Goal: Task Accomplishment & Management: Use online tool/utility

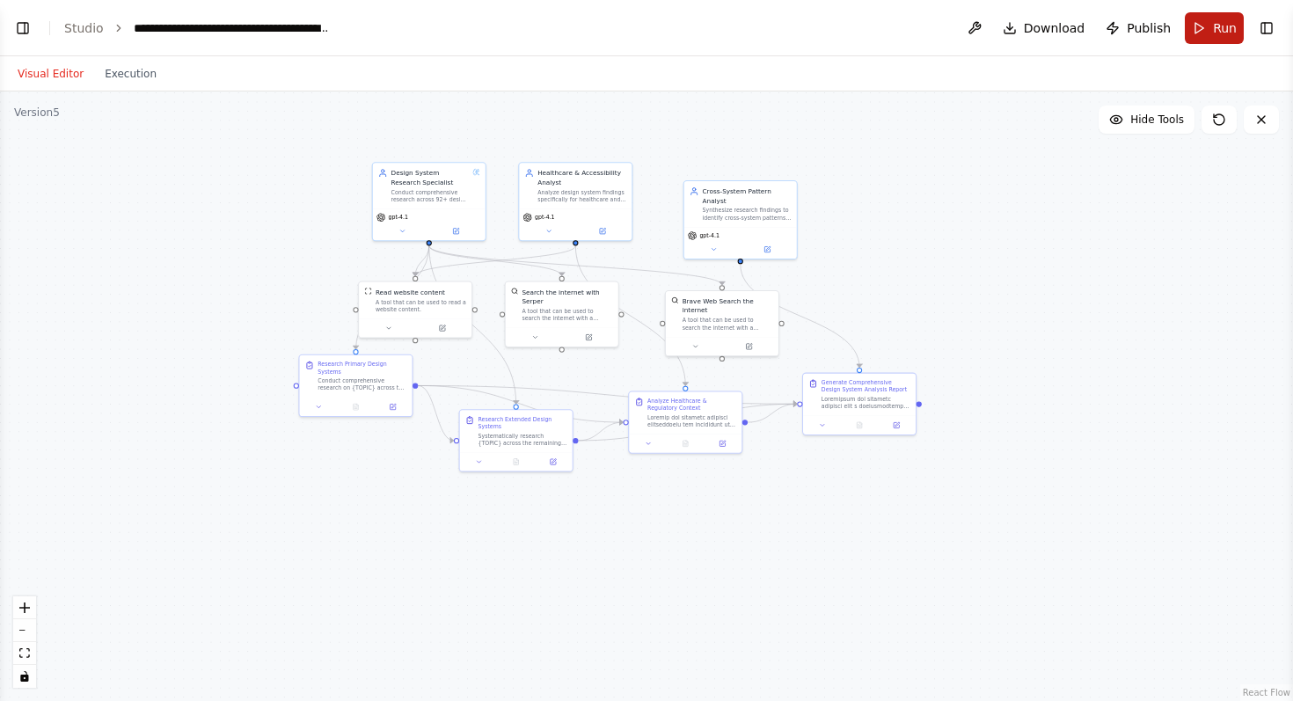
click at [1215, 23] on span "Run" at bounding box center [1225, 28] width 24 height 18
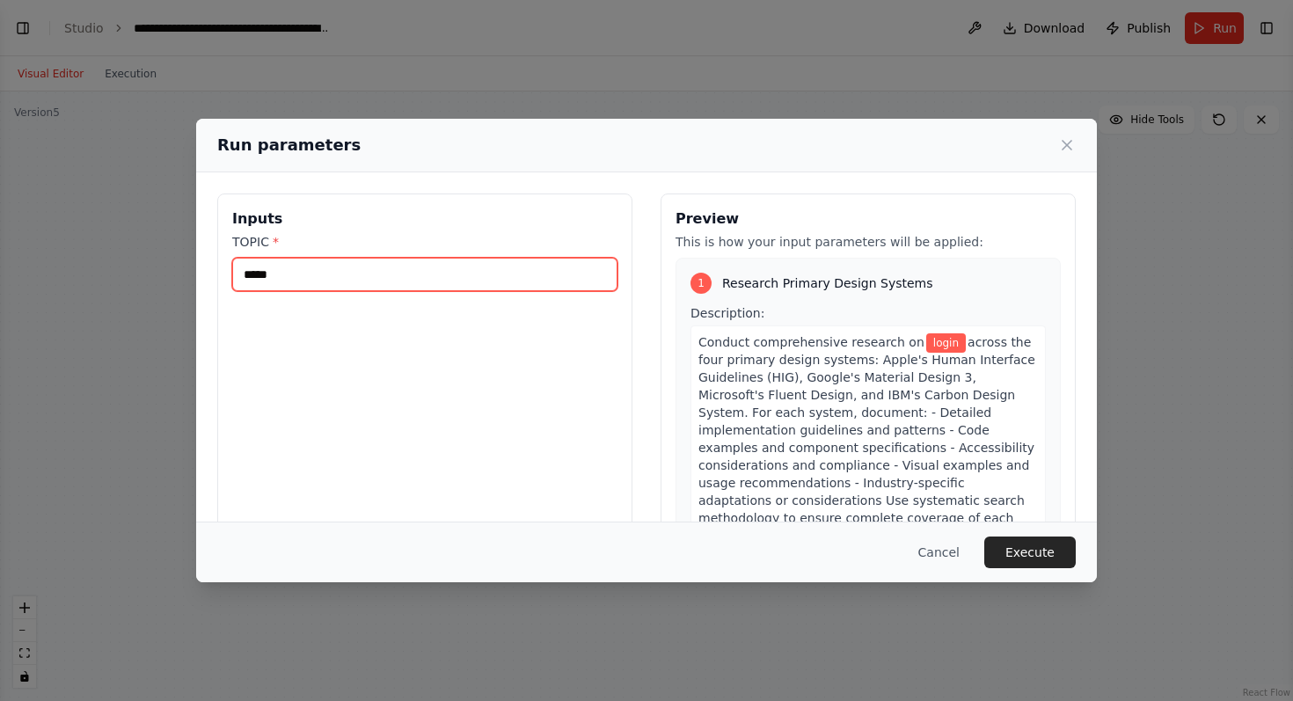
drag, startPoint x: 358, startPoint y: 278, endPoint x: 90, endPoint y: 267, distance: 268.6
click at [90, 267] on div "Run parameters Inputs TOPIC * ***** Preview This is how your input parameters w…" at bounding box center [646, 350] width 1293 height 701
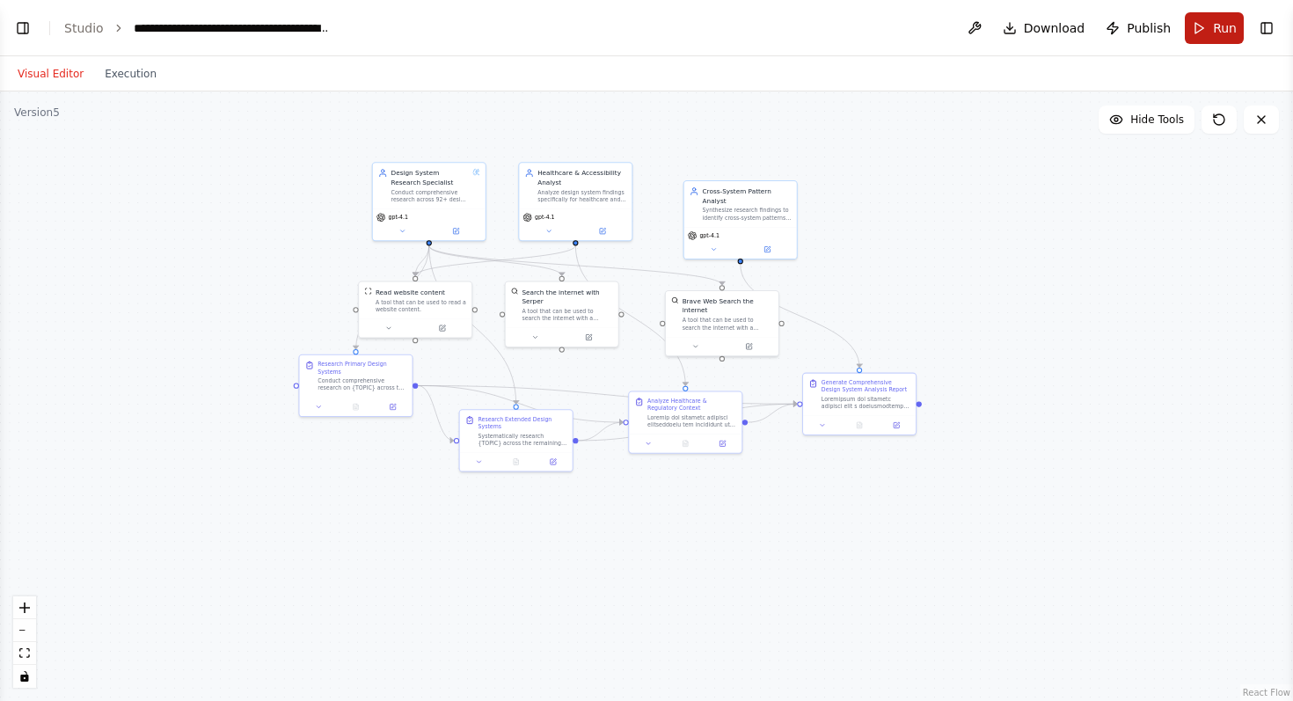
click at [1217, 23] on span "Run" at bounding box center [1225, 28] width 24 height 18
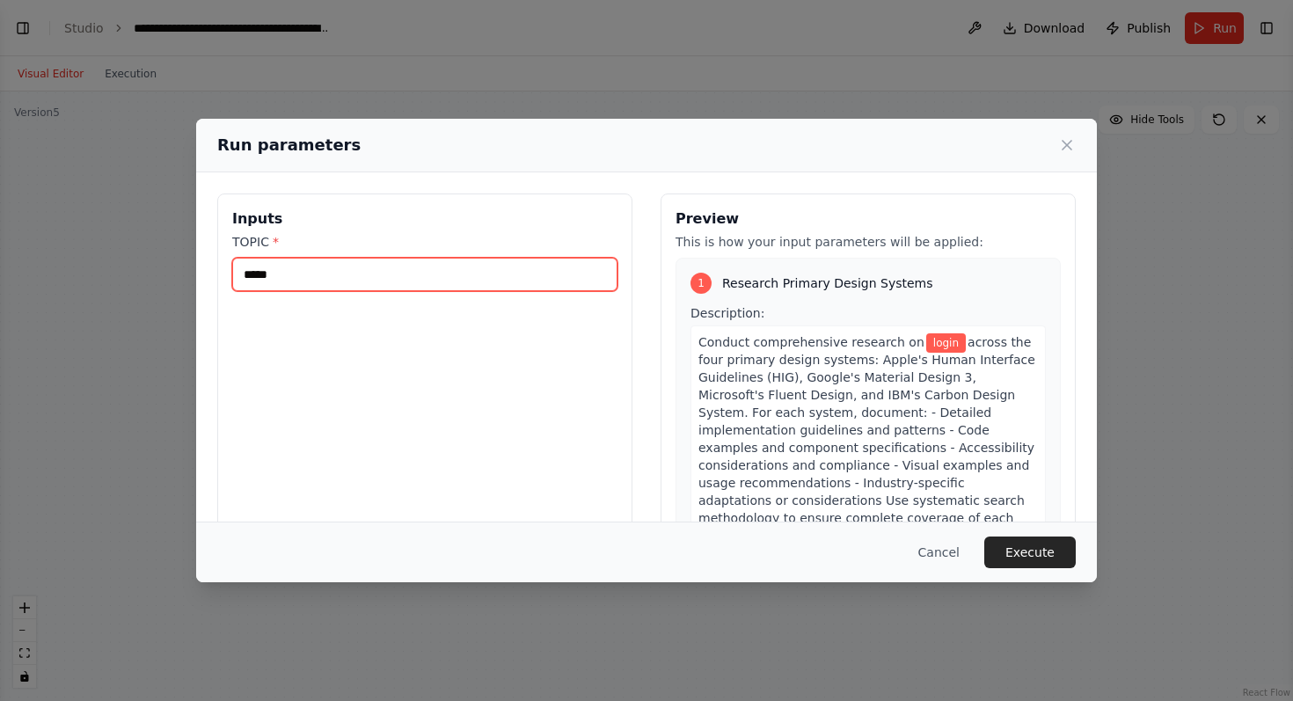
click at [312, 275] on input "*****" at bounding box center [424, 274] width 385 height 33
drag, startPoint x: 319, startPoint y: 271, endPoint x: 180, endPoint y: 270, distance: 139.0
click at [180, 270] on div "Run parameters Inputs TOPIC * ***** Preview This is how your input parameters w…" at bounding box center [646, 350] width 1293 height 701
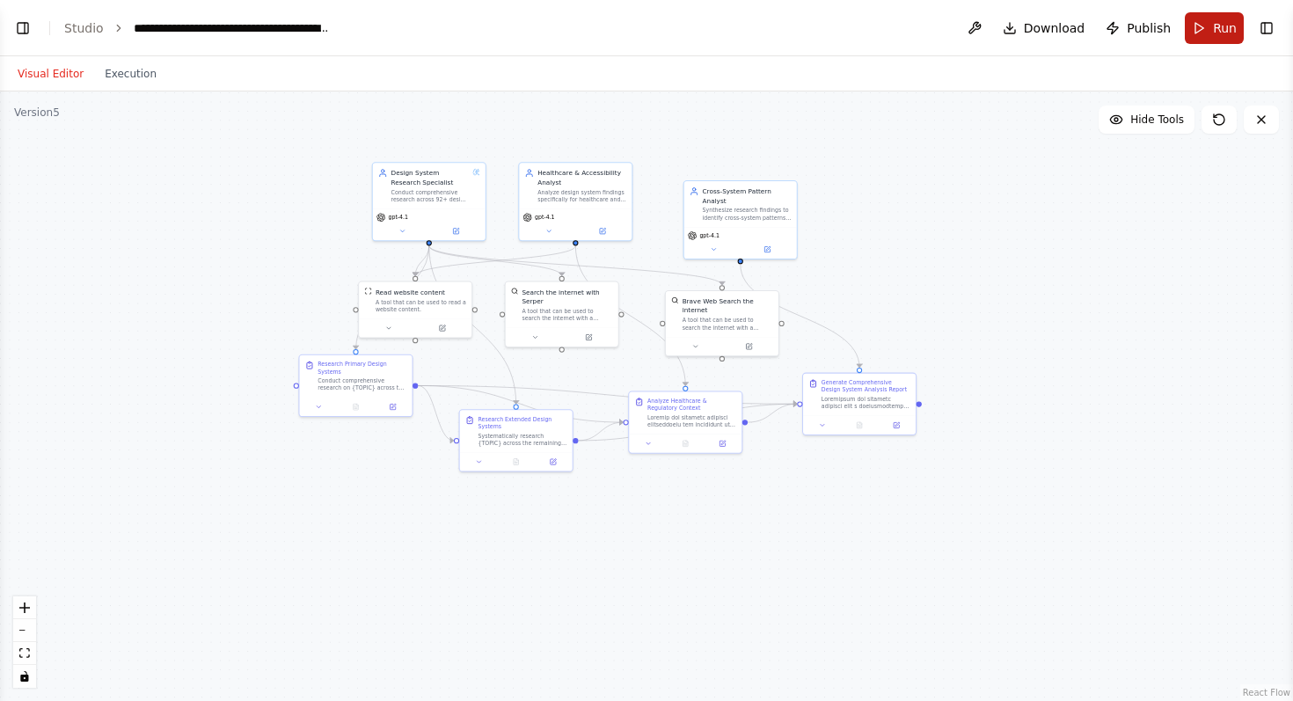
click at [1199, 29] on button "Run" at bounding box center [1214, 28] width 59 height 32
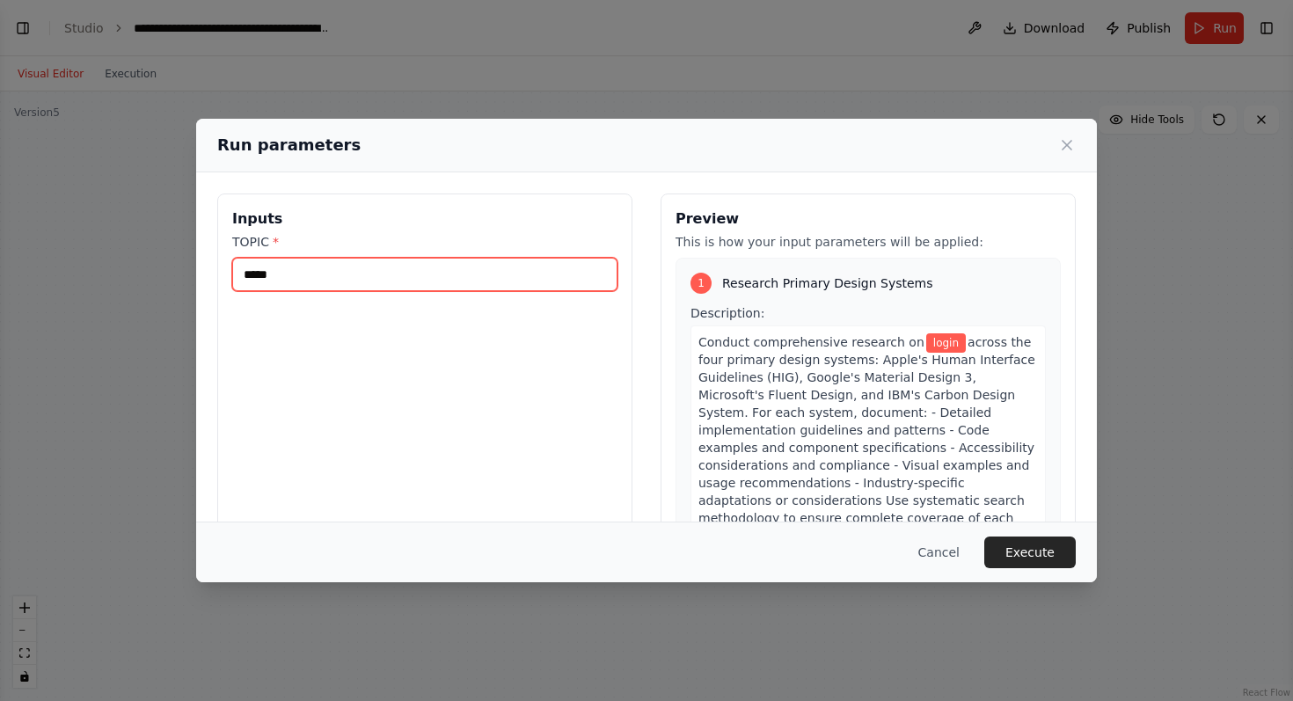
click at [246, 277] on input "*****" at bounding box center [424, 274] width 385 height 33
paste input "**********"
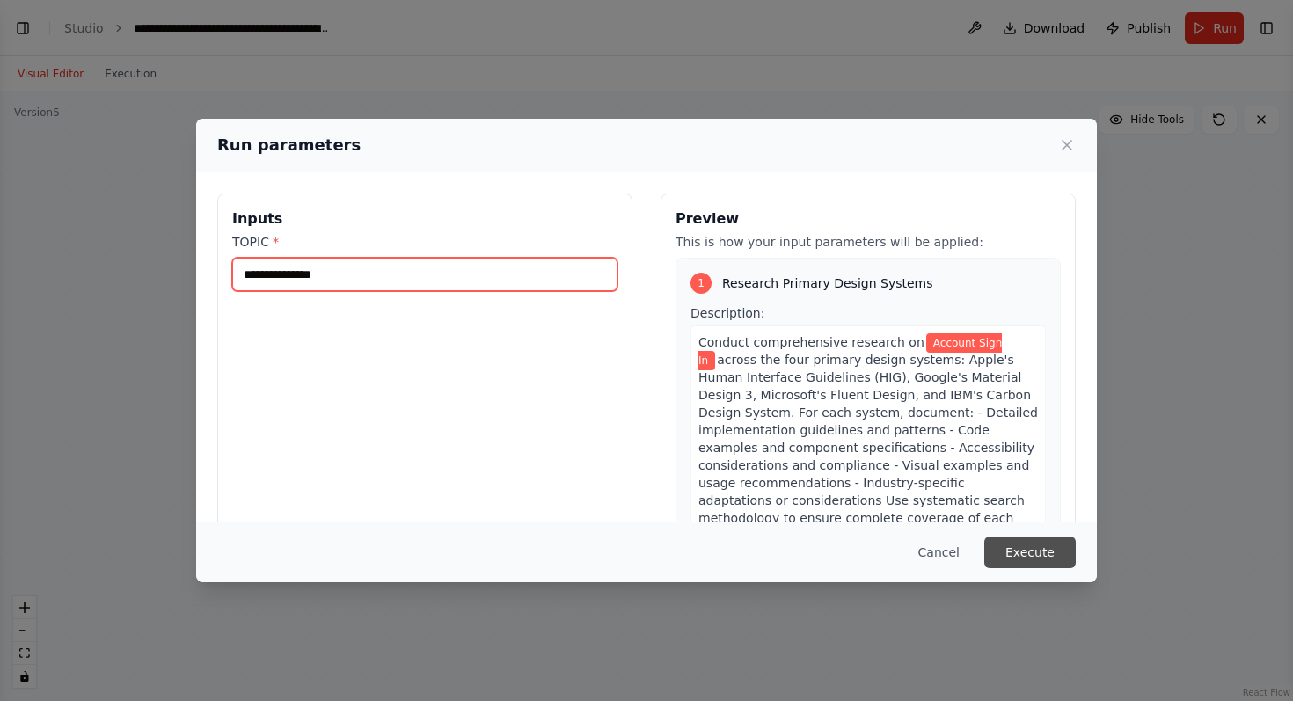
type input "**********"
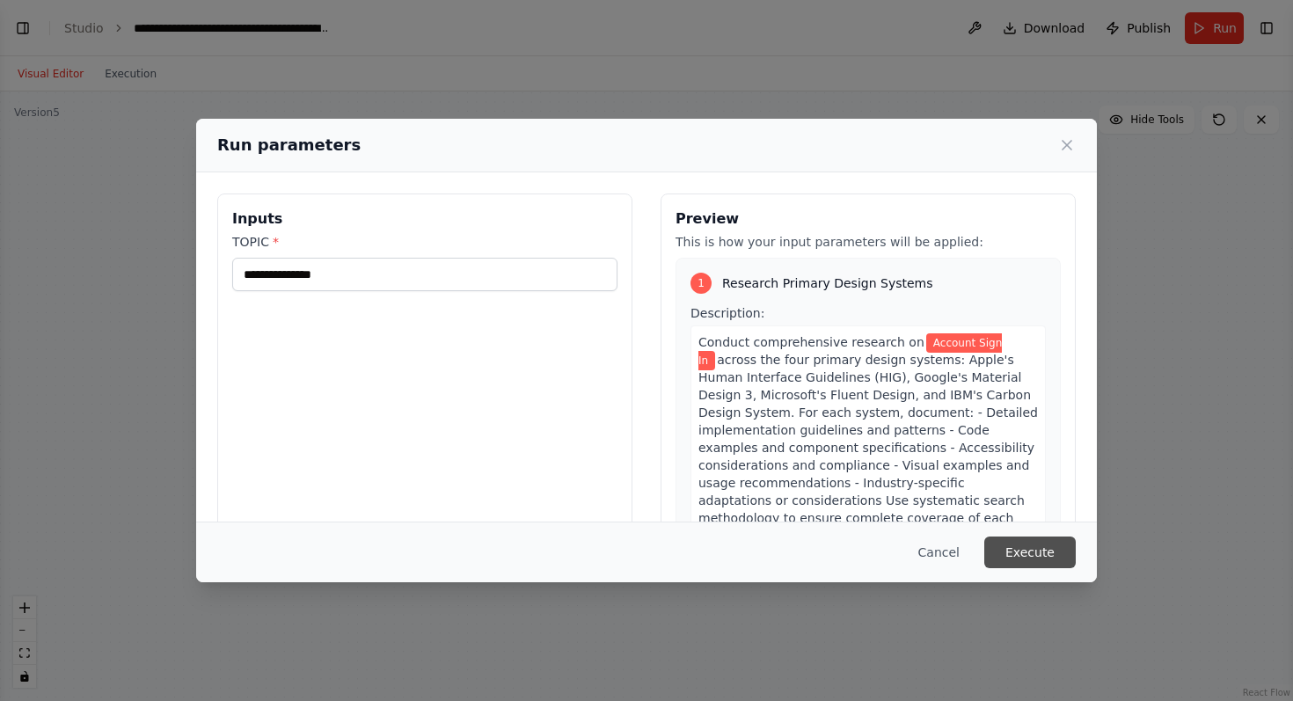
click at [1029, 550] on button "Execute" at bounding box center [1031, 553] width 92 height 32
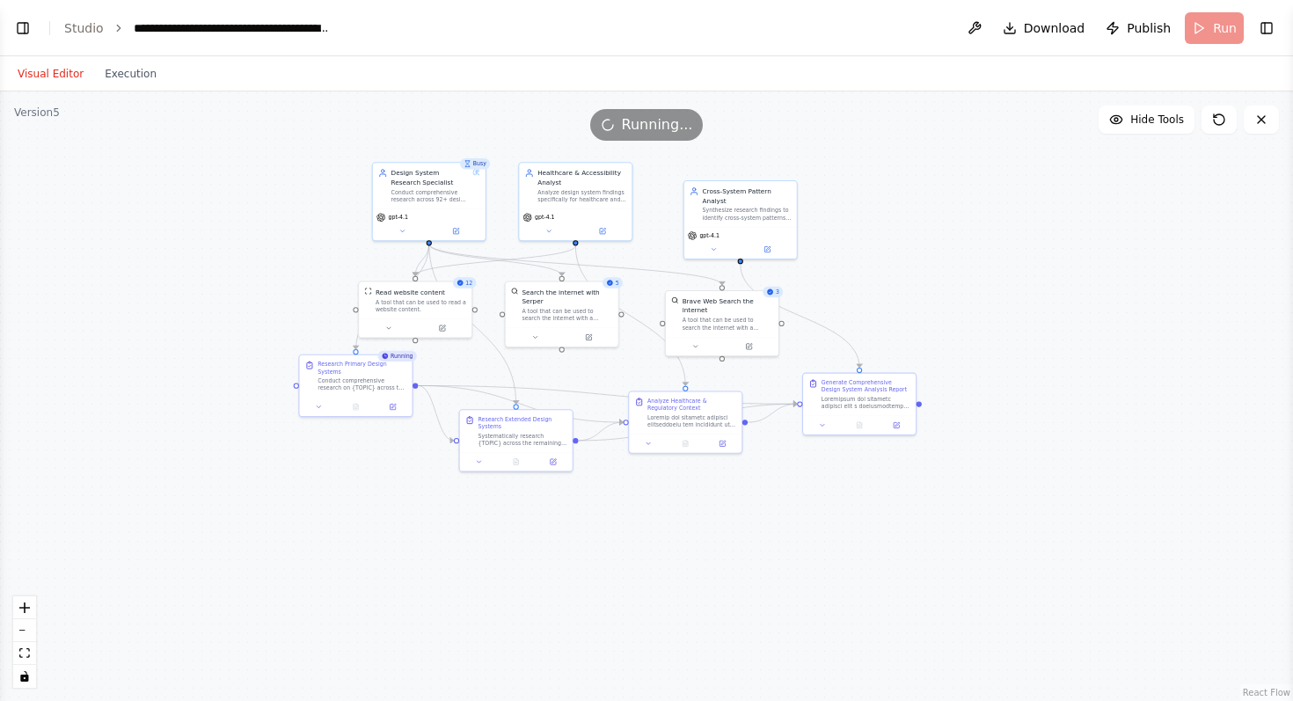
click at [1035, 231] on div ".deletable-edge-delete-btn { width: 20px; height: 20px; border: 0px solid #ffff…" at bounding box center [646, 397] width 1293 height 610
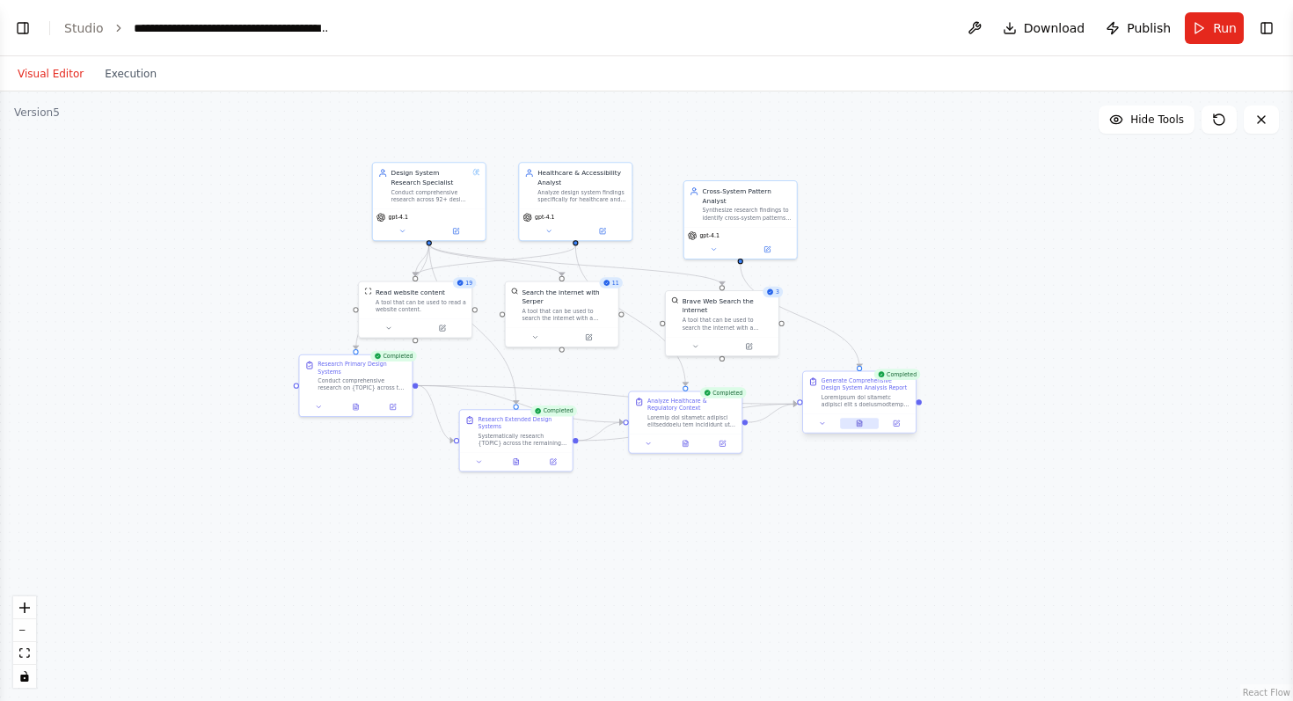
click at [853, 422] on button at bounding box center [859, 423] width 39 height 11
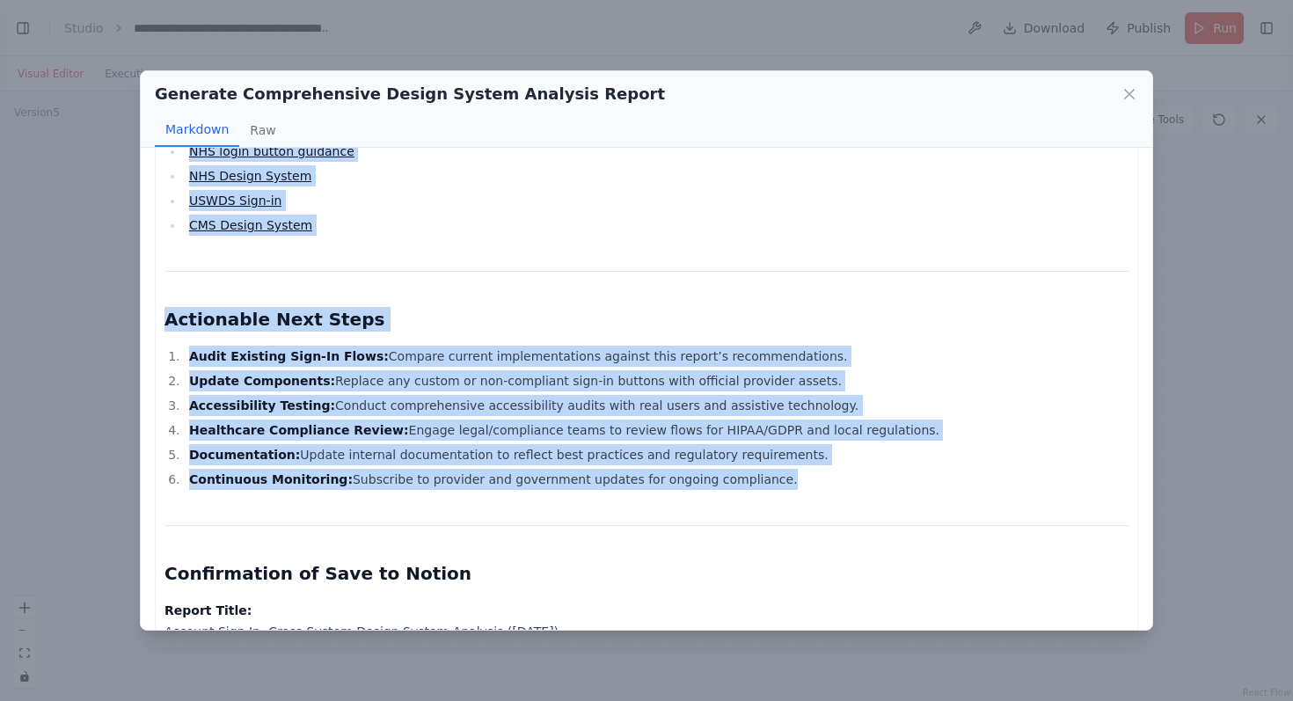
scroll to position [5219, 0]
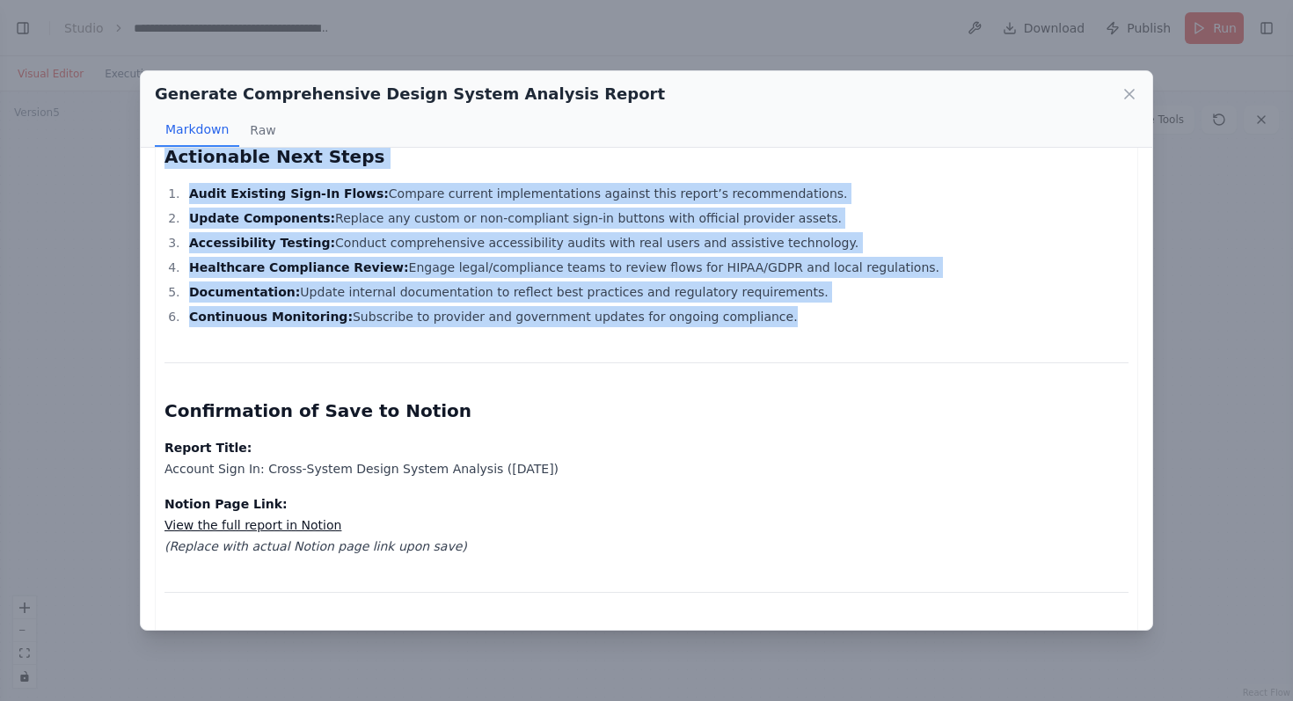
drag, startPoint x: 171, startPoint y: 179, endPoint x: 765, endPoint y: 234, distance: 596.4
copy div "Account Sign In: Cross-System Design System Analysis Report (2025-08-15) Execut…"
click at [261, 518] on link "View the full report in Notion" at bounding box center [253, 525] width 177 height 14
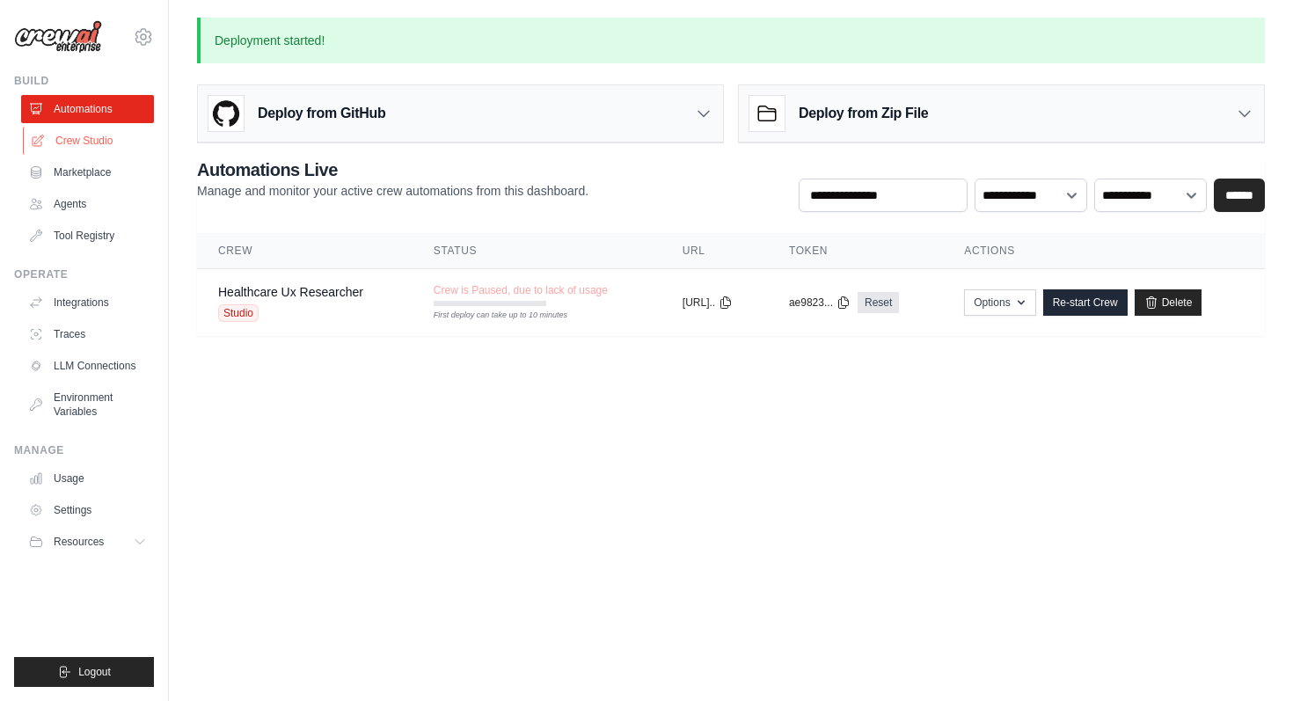
click at [93, 136] on link "Crew Studio" at bounding box center [89, 141] width 133 height 28
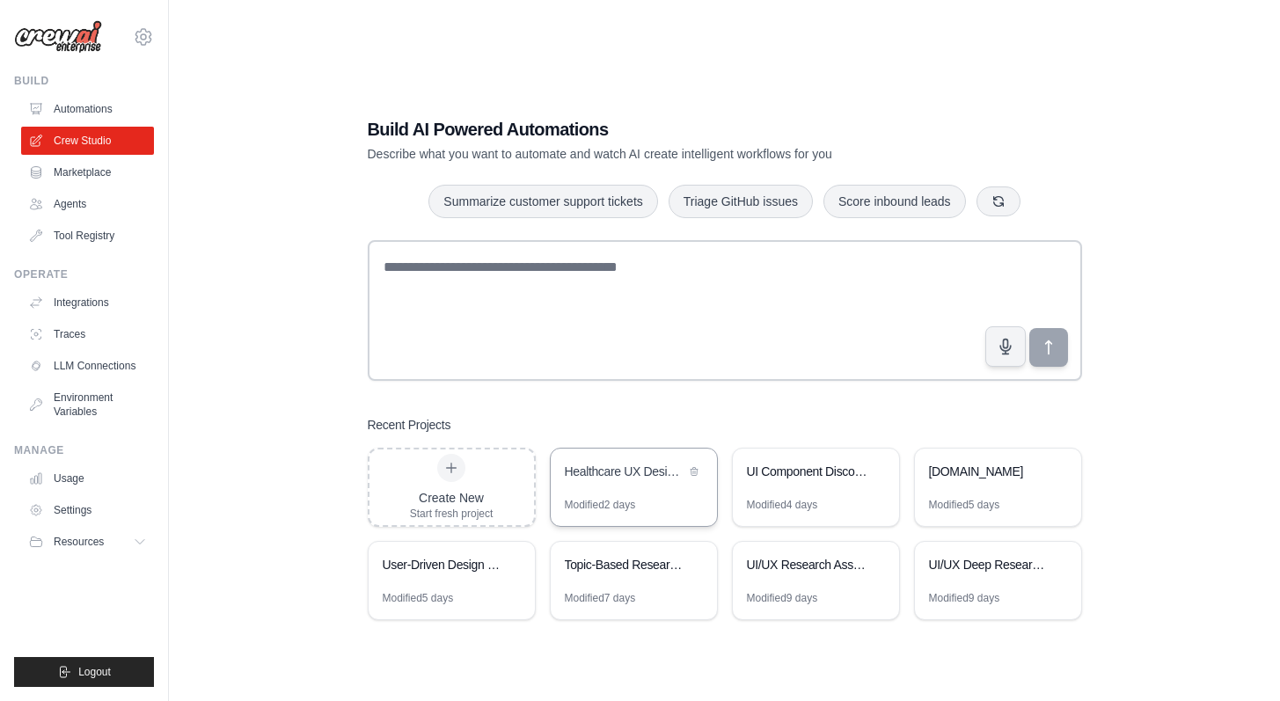
click at [612, 475] on div "Healthcare UX Design System Research Assistant" at bounding box center [625, 472] width 121 height 18
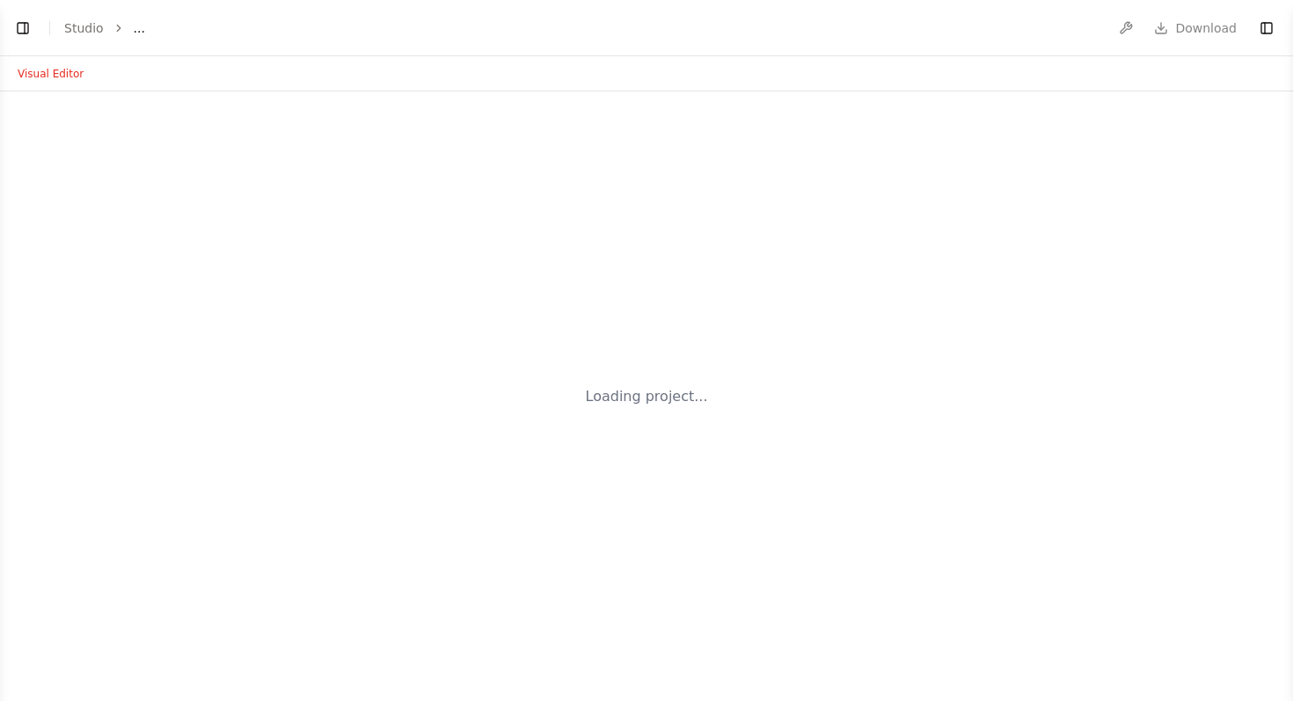
select select "****"
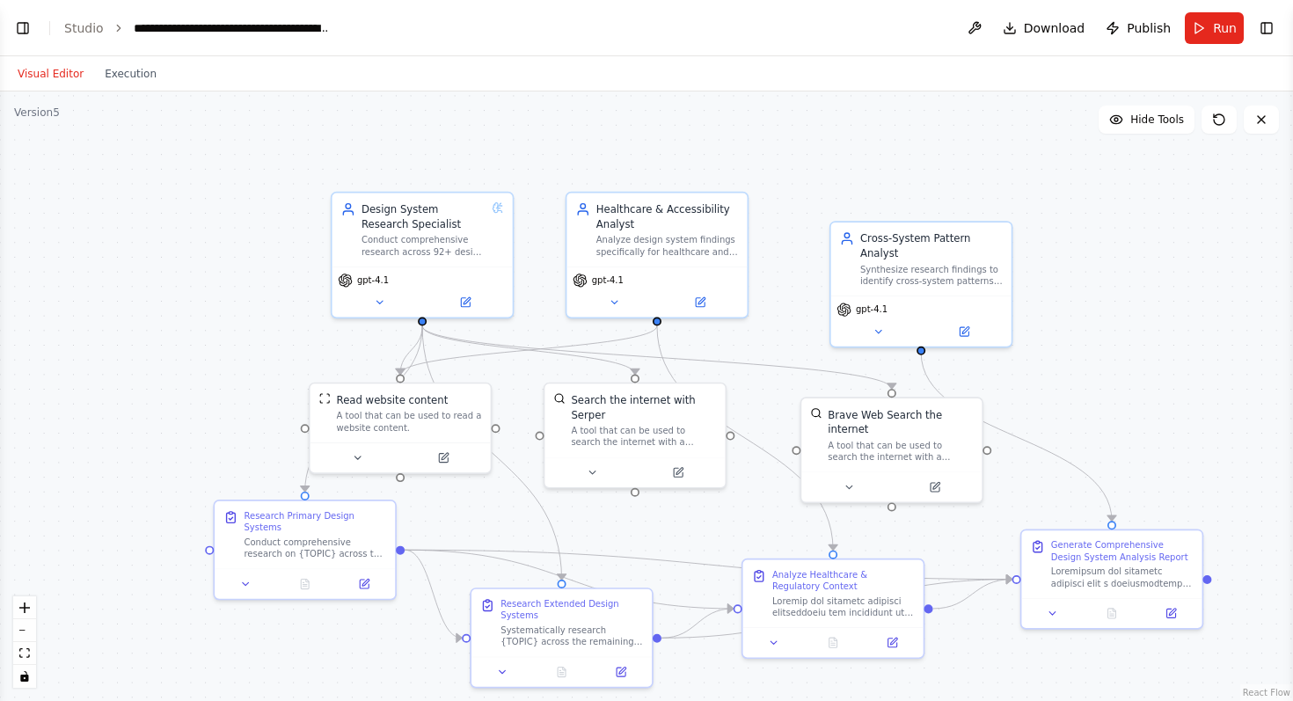
scroll to position [6523, 0]
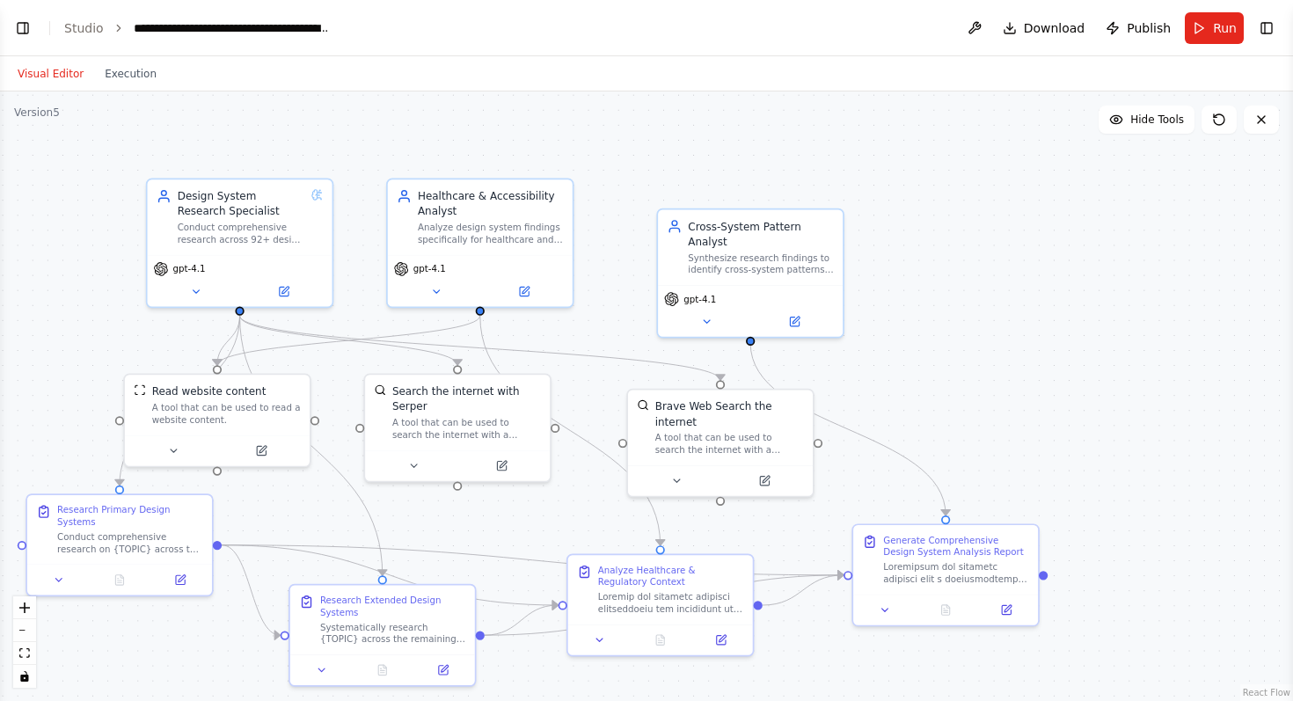
drag, startPoint x: 1193, startPoint y: 376, endPoint x: 1028, endPoint y: 368, distance: 165.6
click at [1028, 368] on div ".deletable-edge-delete-btn { width: 20px; height: 20px; border: 0px solid #ffff…" at bounding box center [646, 397] width 1293 height 610
click at [1273, 20] on button "Toggle Right Sidebar" at bounding box center [1267, 28] width 25 height 25
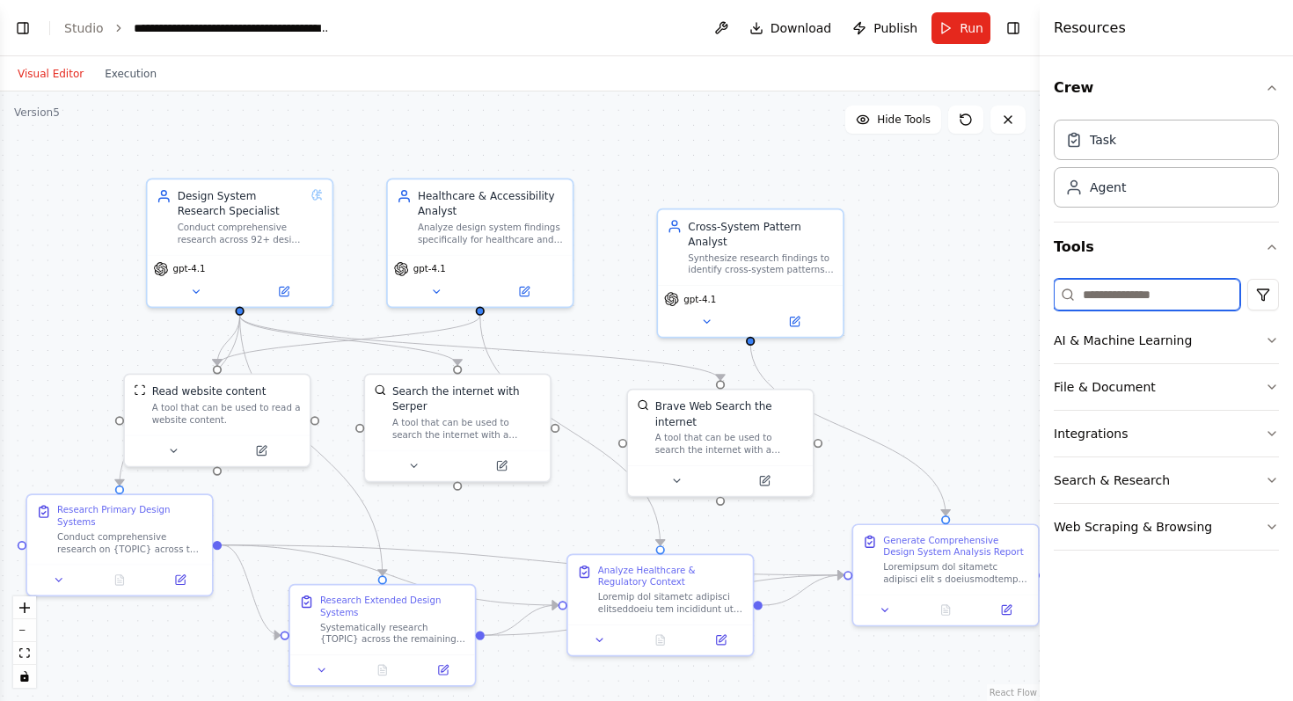
click at [1109, 291] on input at bounding box center [1147, 295] width 187 height 32
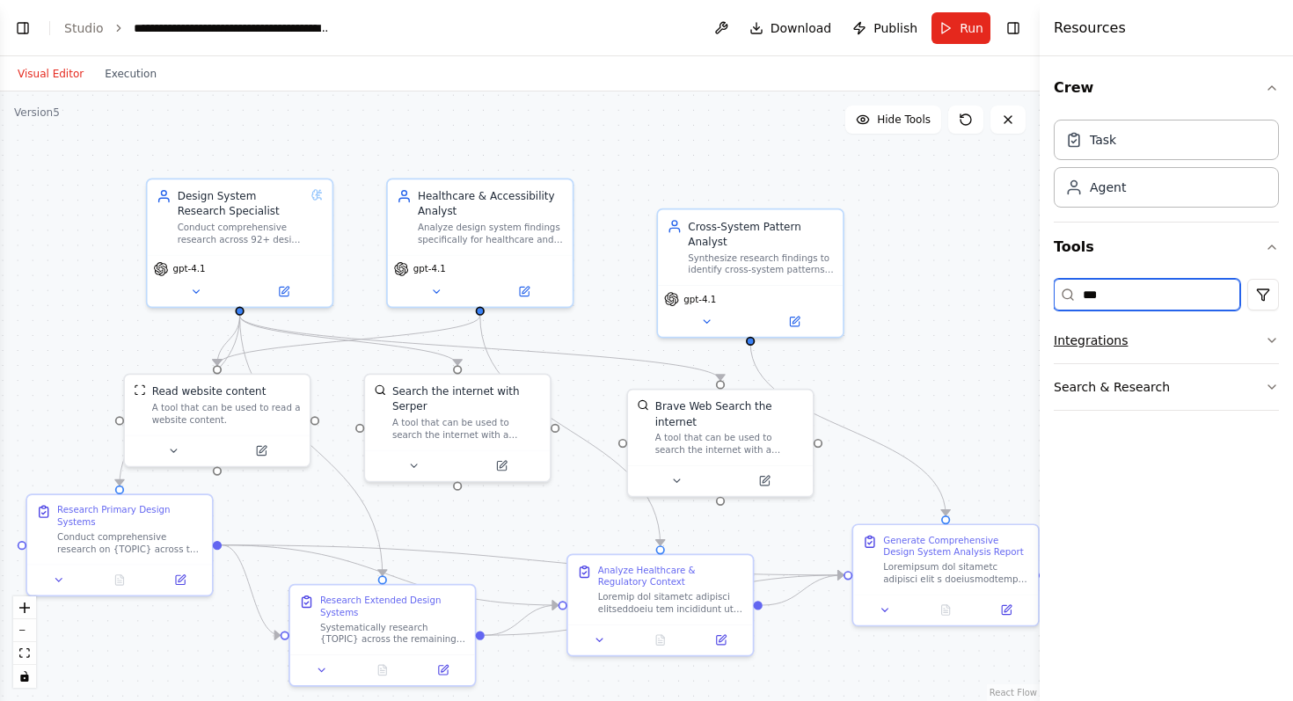
type input "***"
click at [1121, 343] on button "Integrations" at bounding box center [1166, 341] width 225 height 46
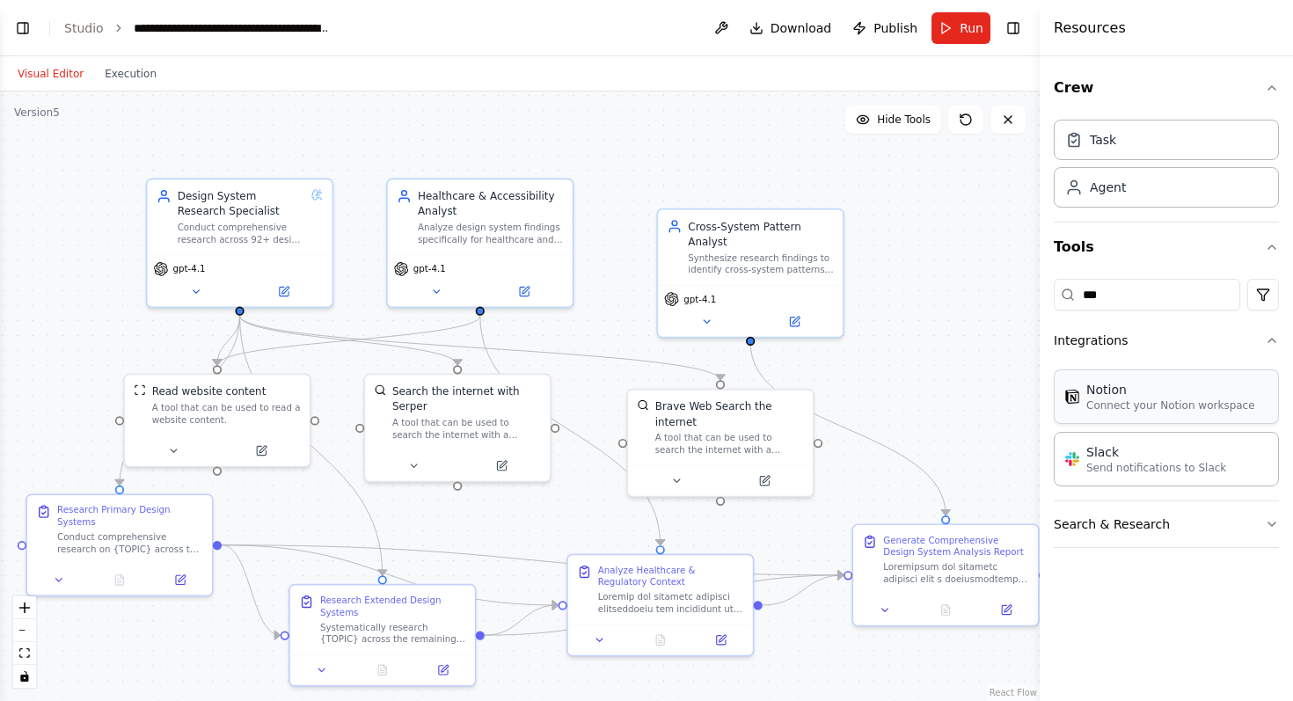
click at [1124, 402] on p "Connect your Notion workspace" at bounding box center [1171, 406] width 169 height 14
click at [991, 455] on icon at bounding box center [992, 451] width 12 height 12
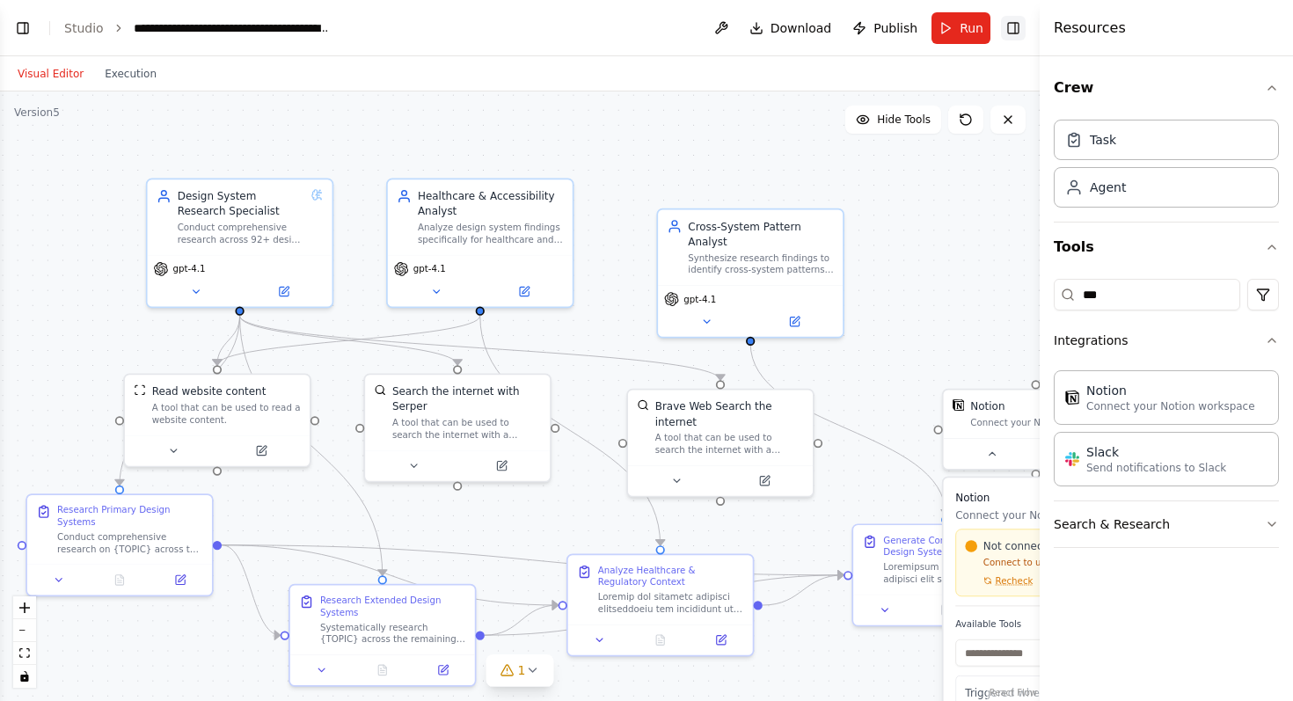
click at [1019, 27] on button "Toggle Right Sidebar" at bounding box center [1013, 28] width 25 height 25
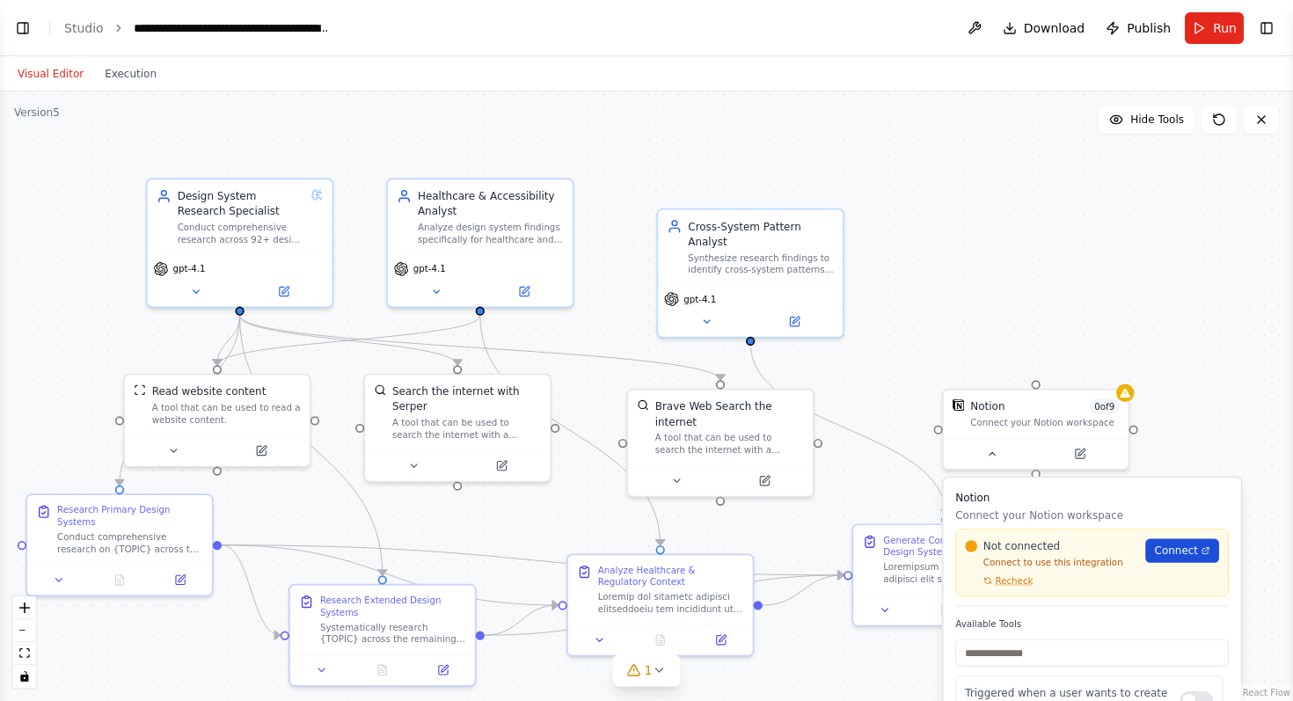
click at [1184, 550] on span "Connect" at bounding box center [1176, 551] width 43 height 15
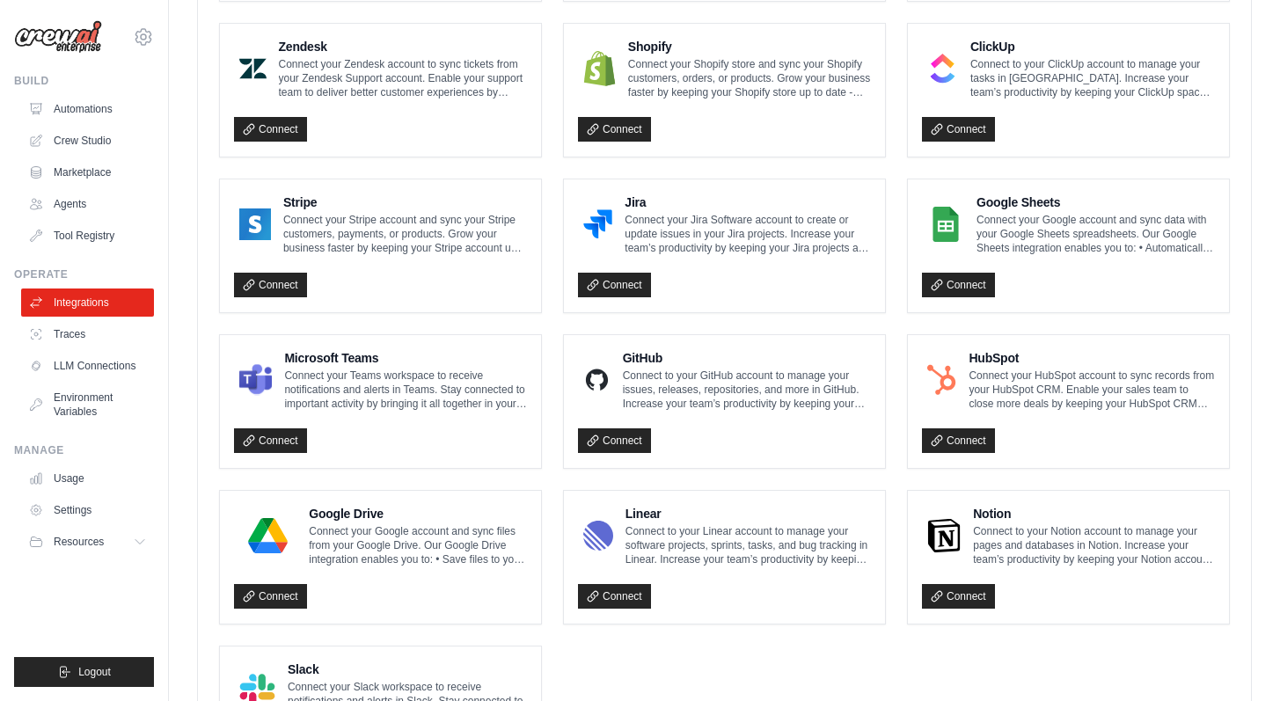
scroll to position [827, 0]
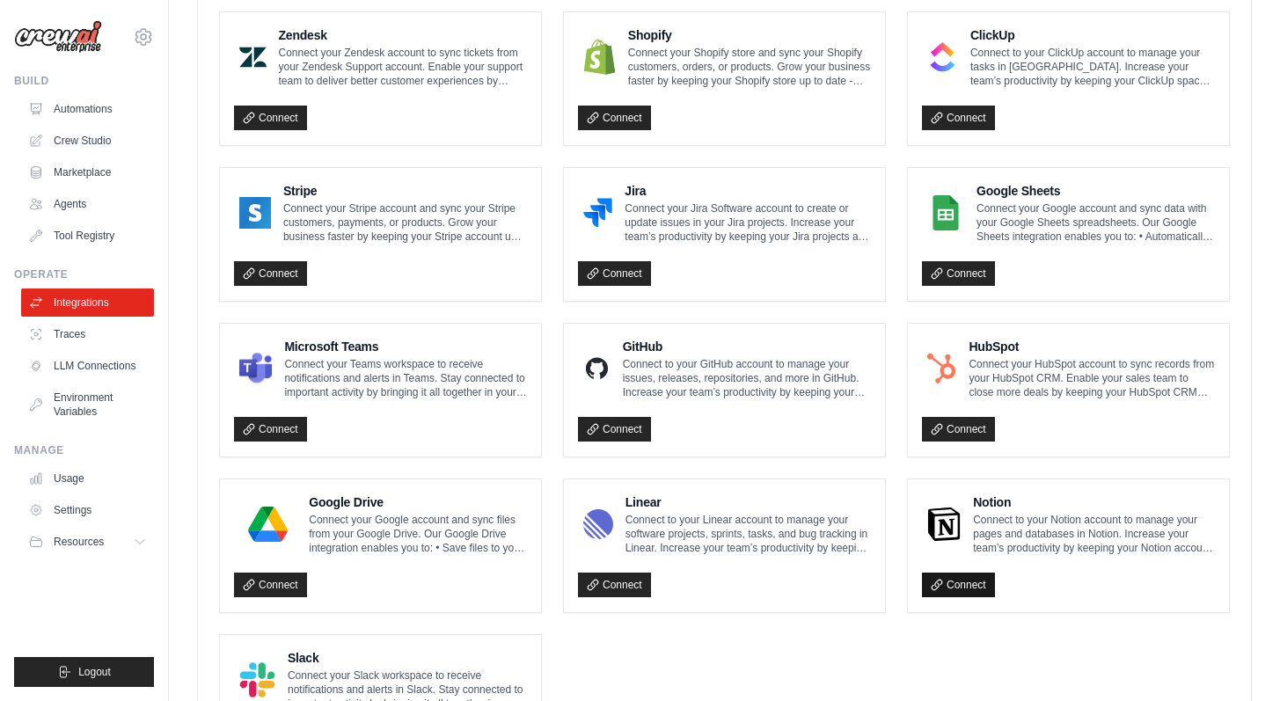
click at [967, 574] on link "Connect" at bounding box center [958, 585] width 73 height 25
click at [966, 579] on link "Connect" at bounding box center [958, 585] width 73 height 25
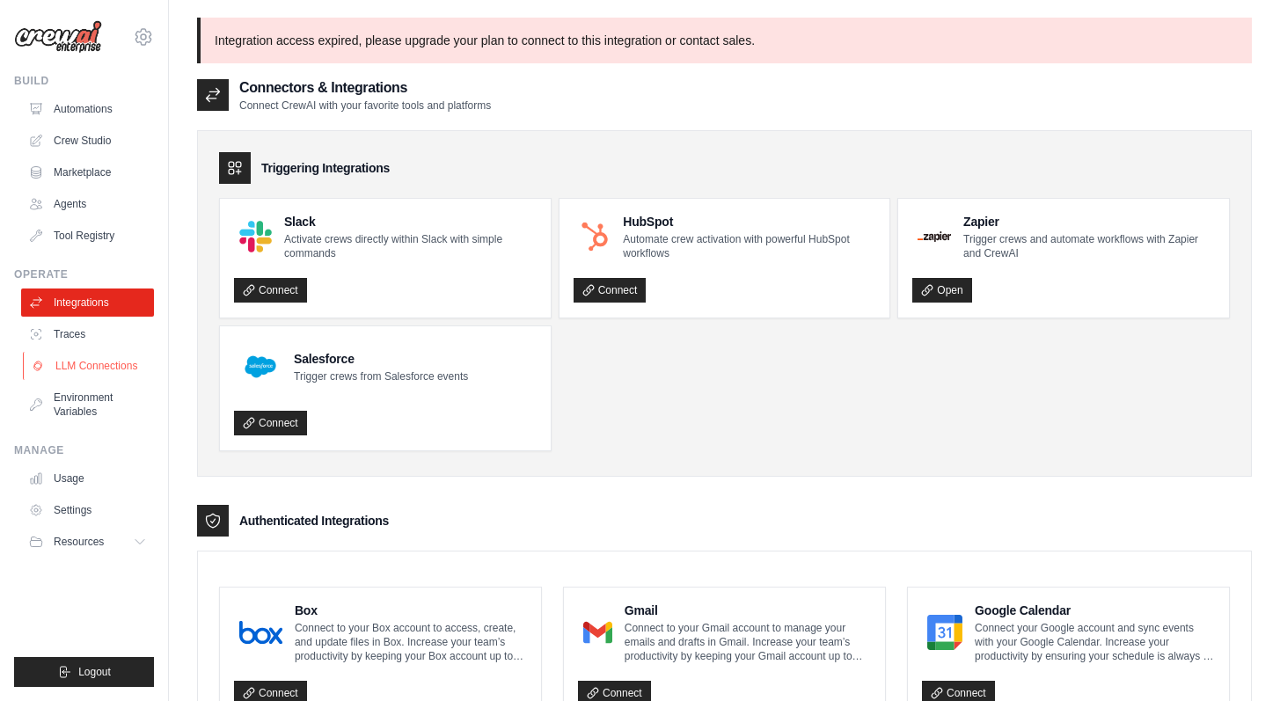
click at [85, 367] on link "LLM Connections" at bounding box center [89, 366] width 133 height 28
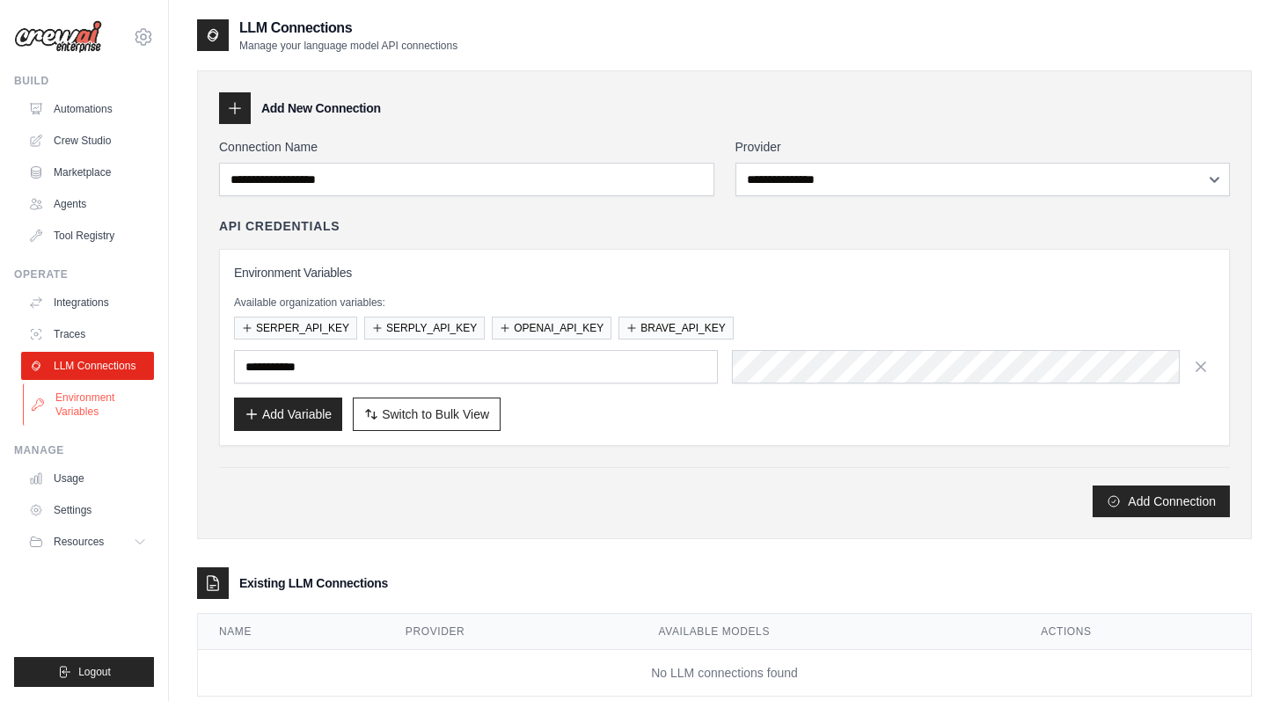
click at [78, 407] on link "Environment Variables" at bounding box center [89, 405] width 133 height 42
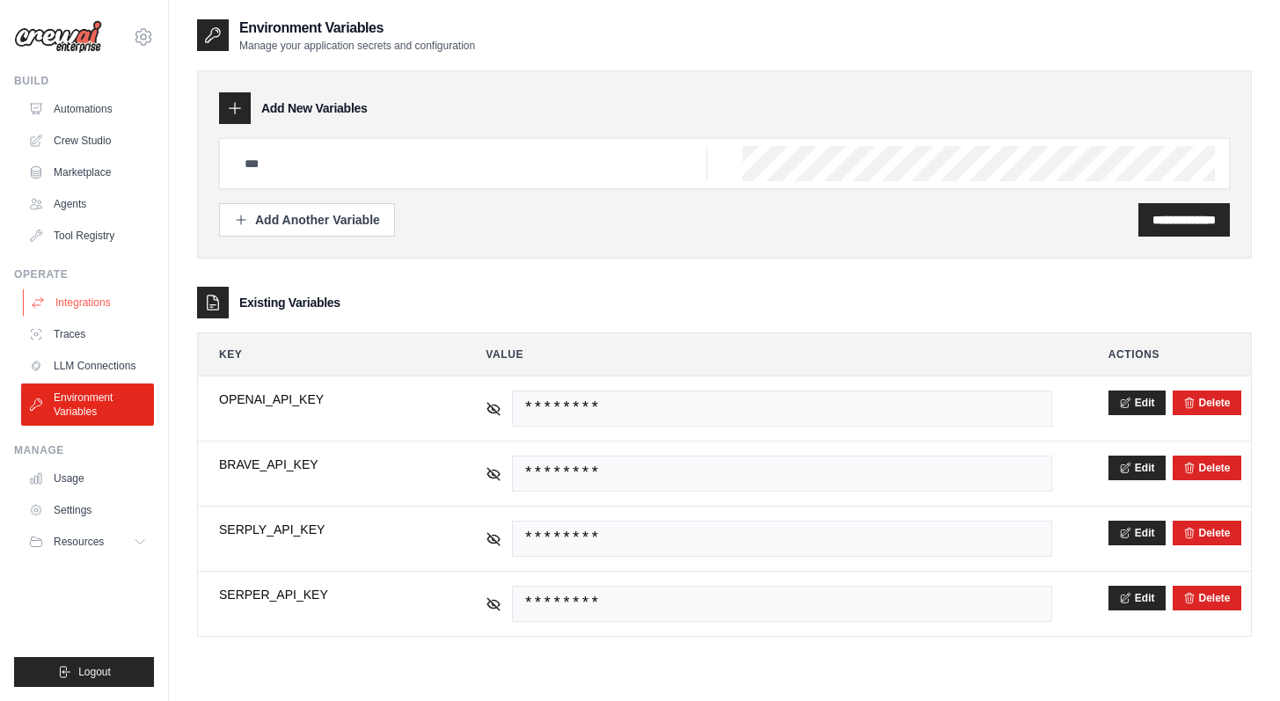
click at [87, 303] on link "Integrations" at bounding box center [89, 303] width 133 height 28
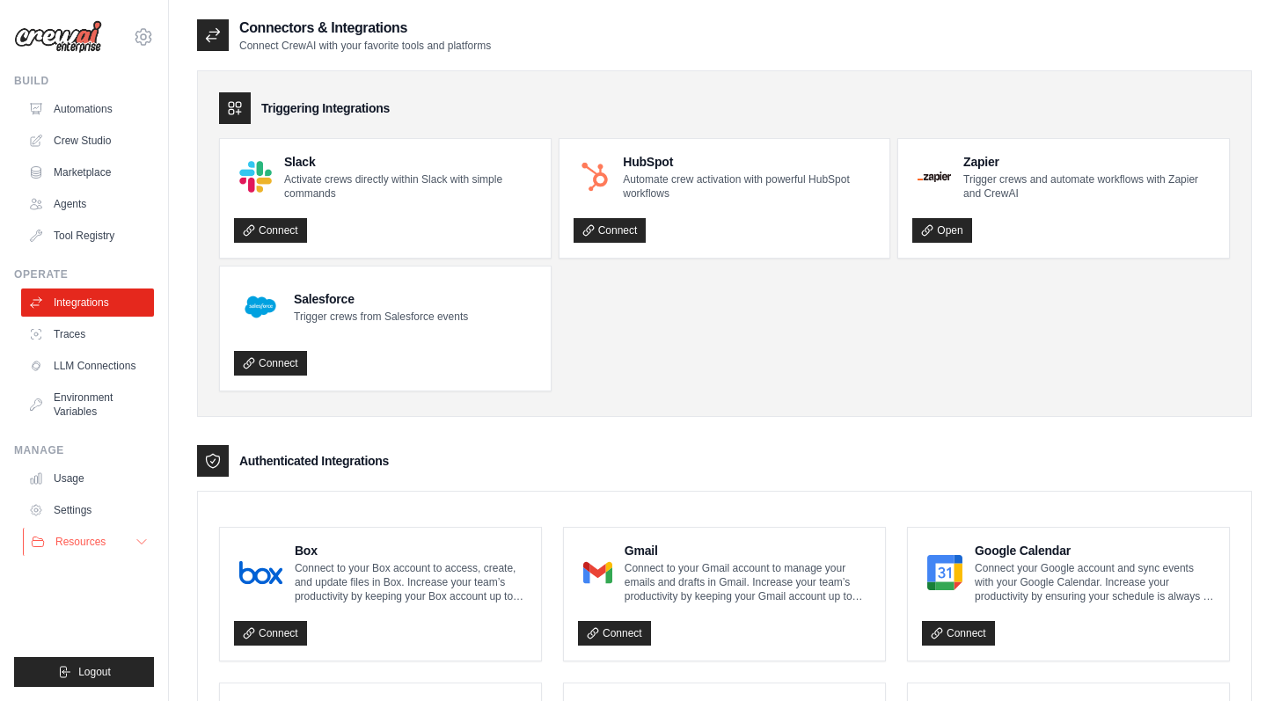
click at [90, 540] on span "Resources" at bounding box center [80, 542] width 50 height 14
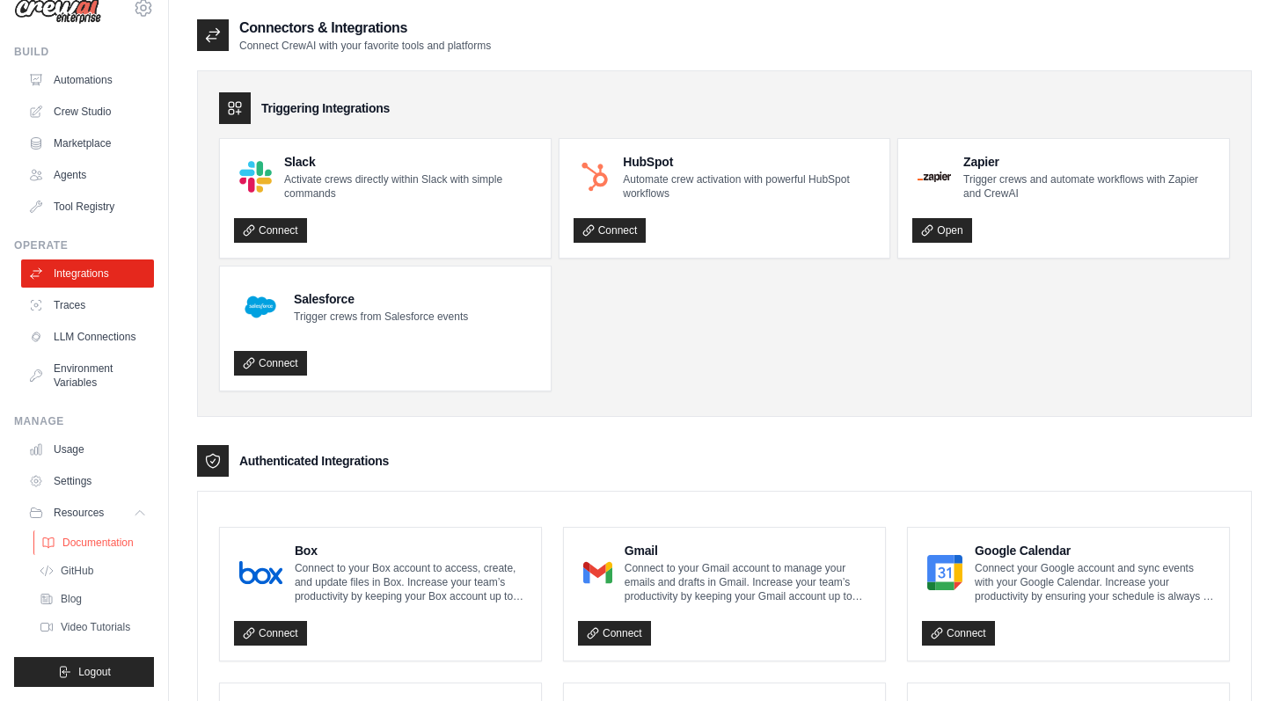
scroll to position [57, 0]
click at [89, 98] on link "Crew Studio" at bounding box center [89, 112] width 133 height 28
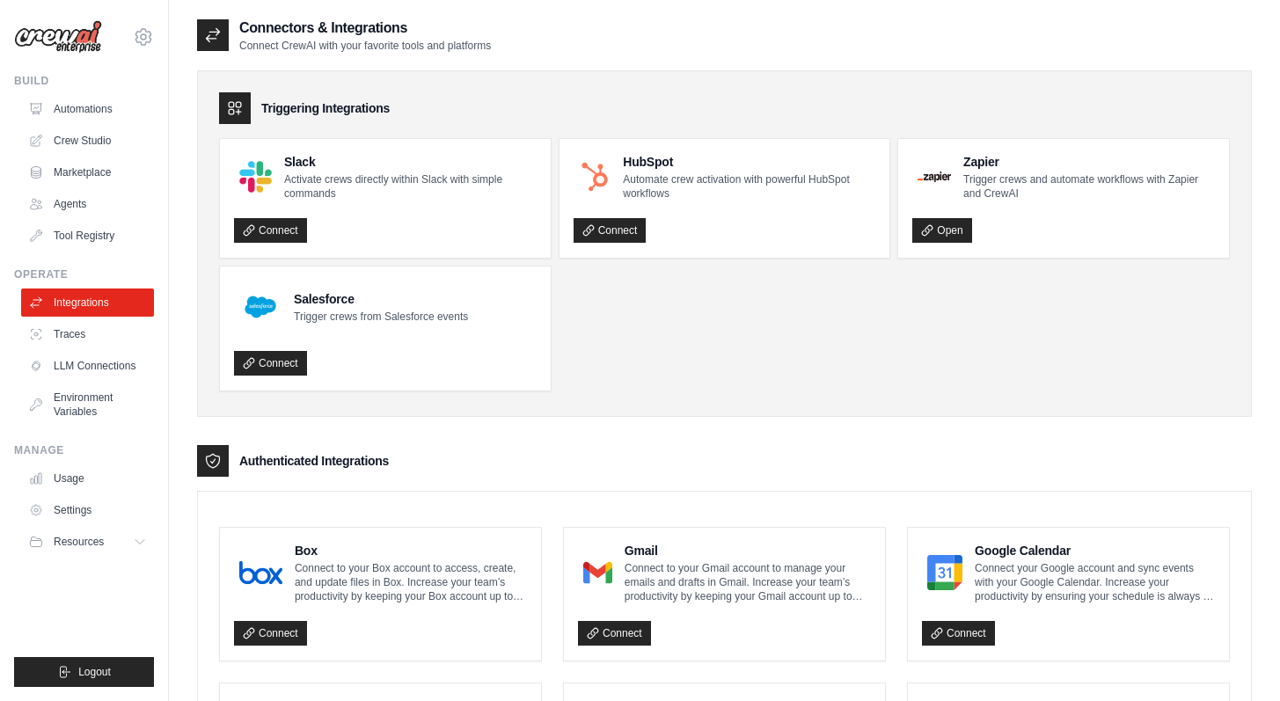
scroll to position [0, 0]
